Goal: Navigation & Orientation: Find specific page/section

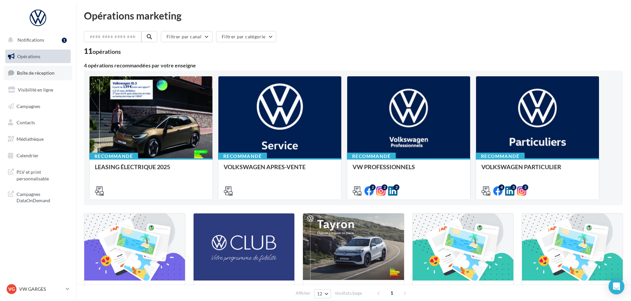
click at [39, 74] on span "Boîte de réception" at bounding box center [36, 73] width 38 height 6
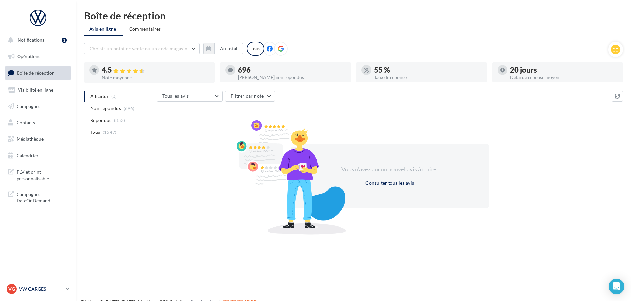
click at [53, 293] on div "VG VW GARGES vw-gar-gvf" at bounding box center [35, 289] width 56 height 10
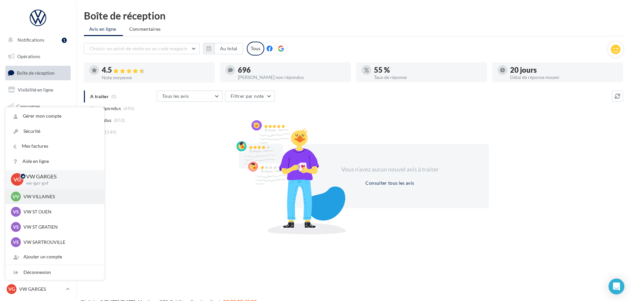
click at [31, 201] on div "VV VW VILLAINES vw-vil-gvf" at bounding box center [55, 197] width 88 height 10
